Goal: Task Accomplishment & Management: Manage account settings

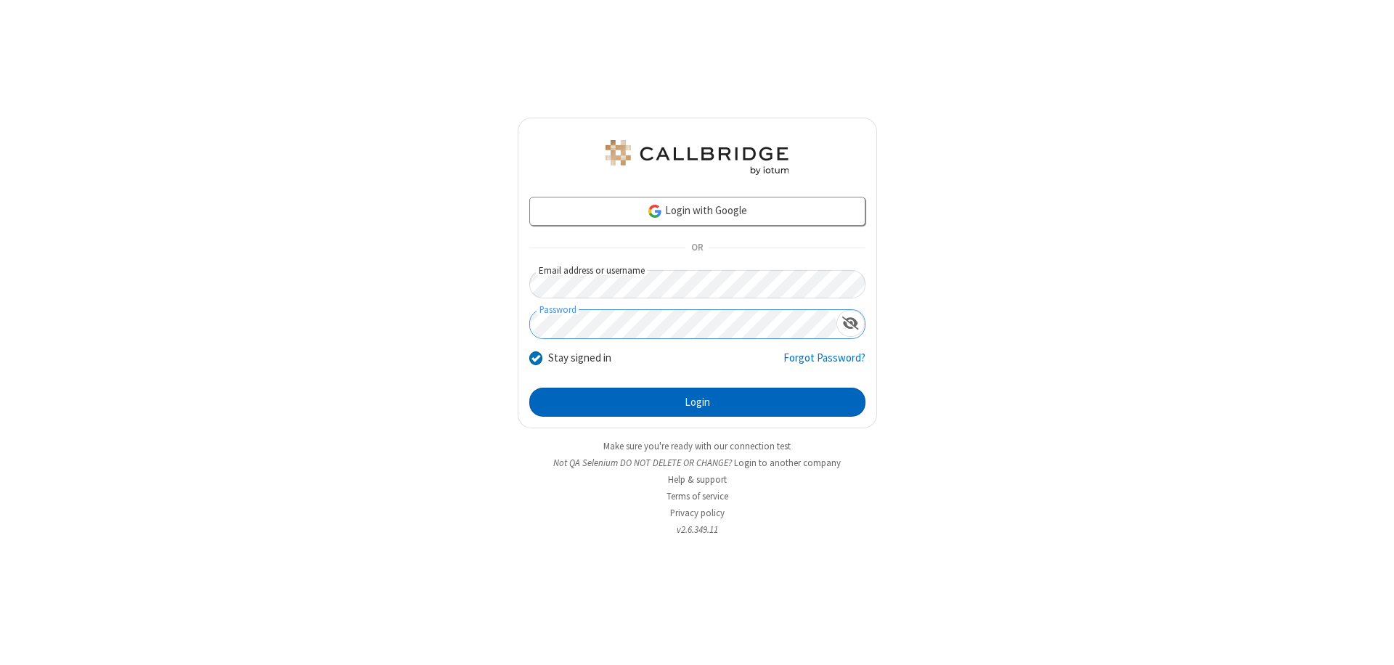
click at [697, 402] on button "Login" at bounding box center [697, 402] width 336 height 29
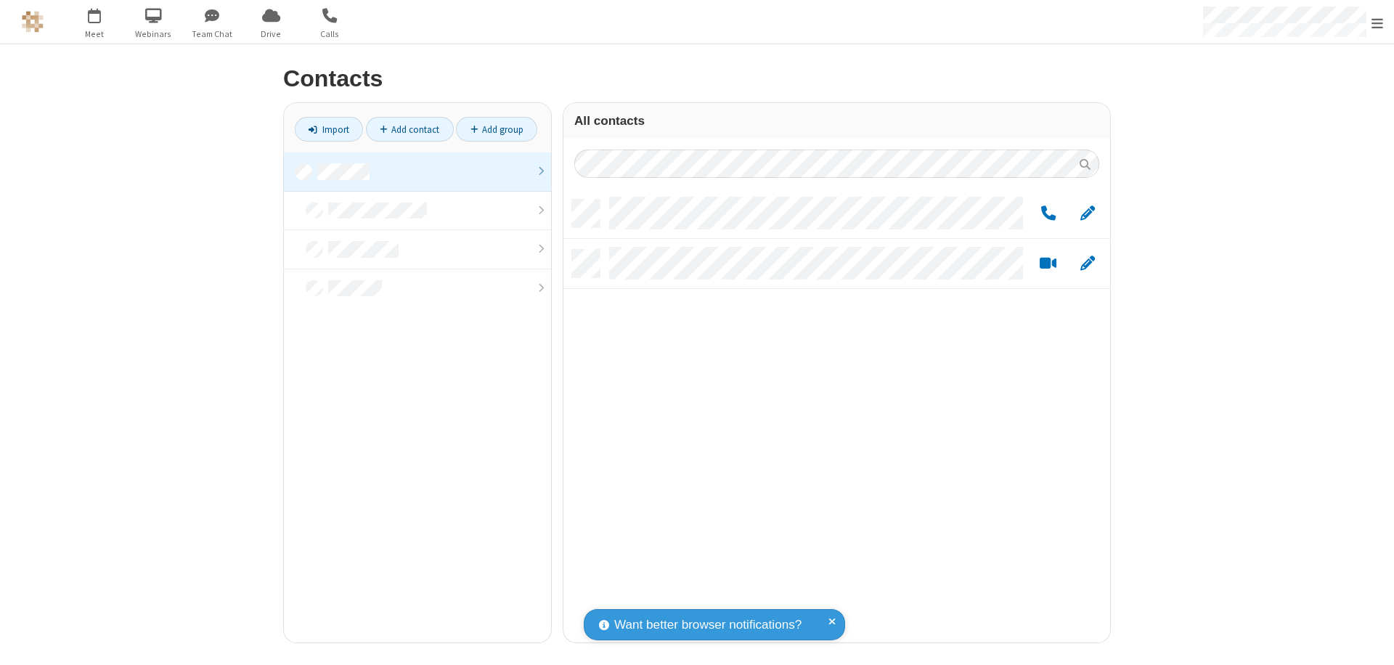
click at [417, 171] on link at bounding box center [417, 171] width 267 height 39
click at [1088, 213] on span "Edit" at bounding box center [1087, 214] width 15 height 18
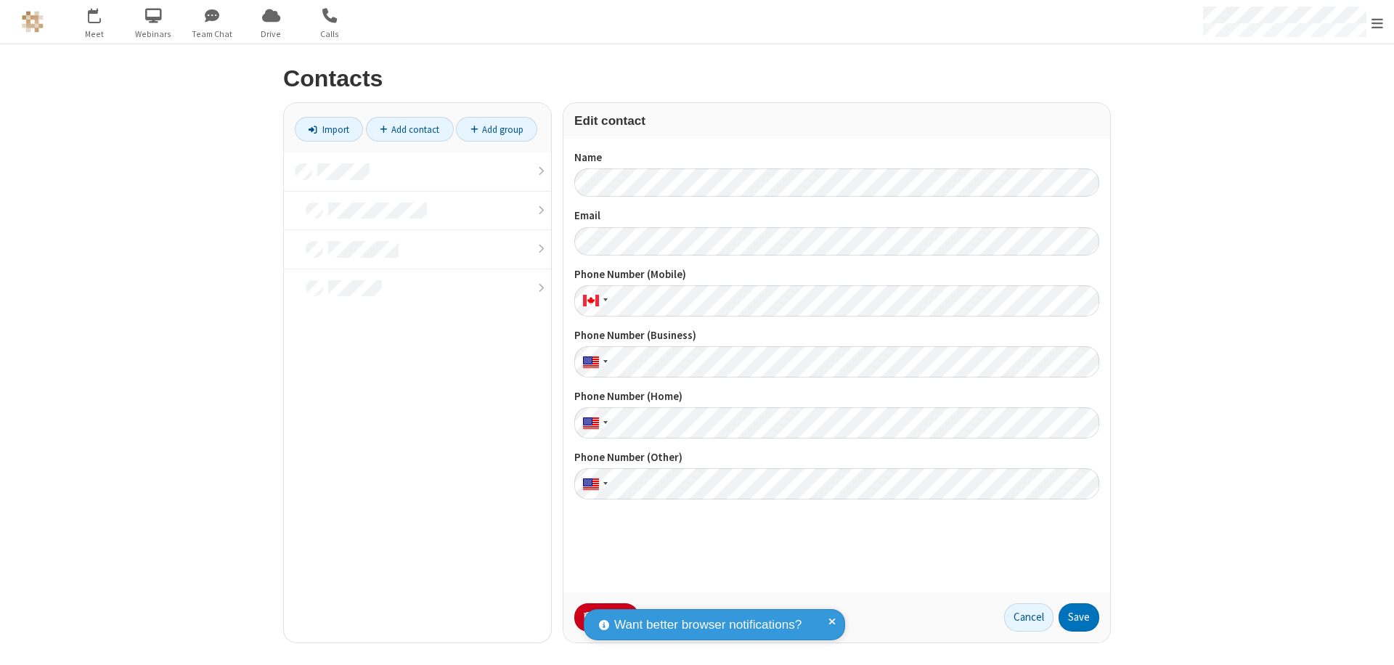
click at [0, 0] on button "No Thanks" at bounding box center [0, 0] width 0 height 0
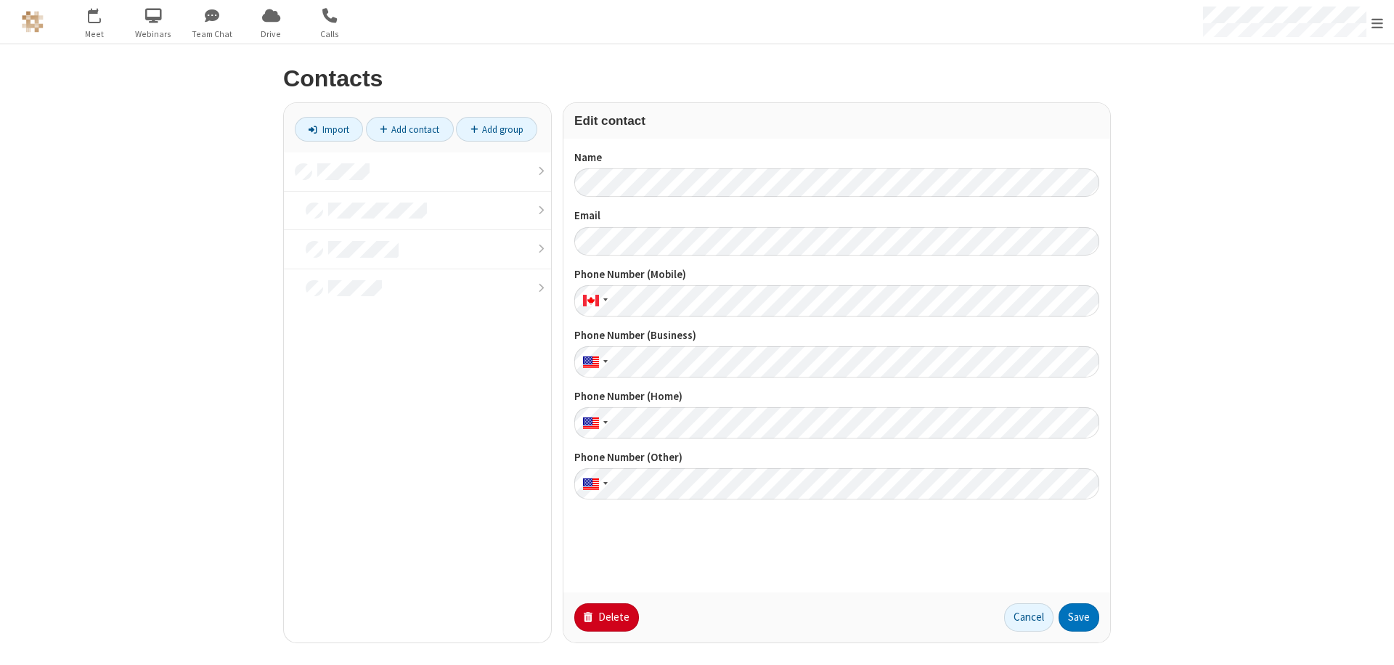
click at [605, 617] on button "Delete" at bounding box center [606, 617] width 65 height 29
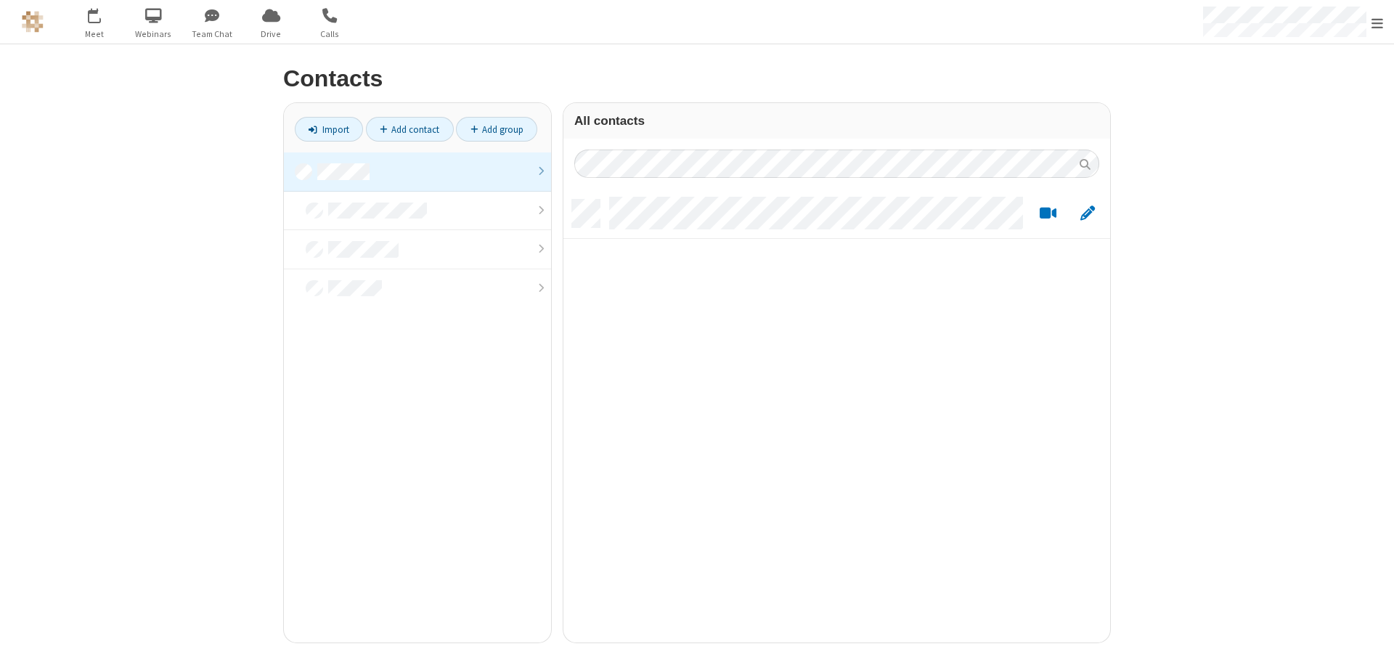
scroll to position [12, 12]
